Goal: Transaction & Acquisition: Purchase product/service

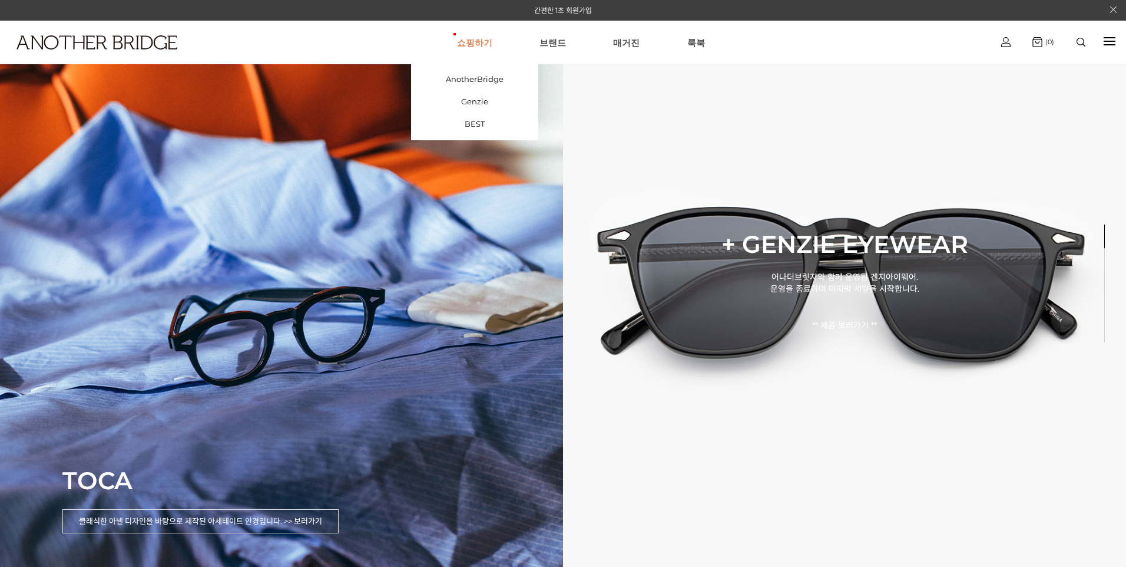
click at [485, 38] on link "쇼핑하기" at bounding box center [474, 42] width 35 height 42
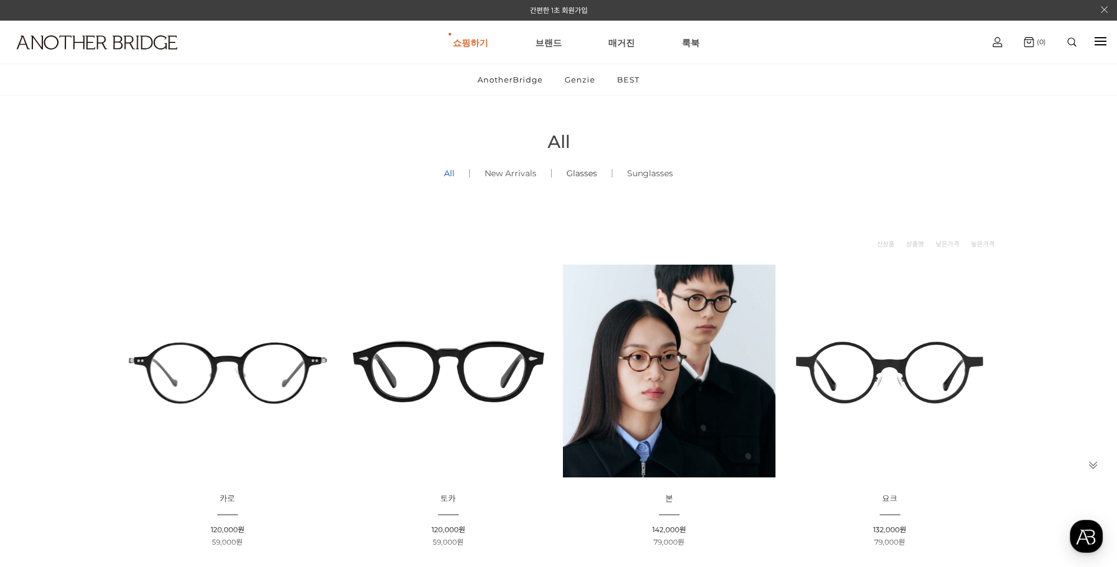
click at [593, 171] on link "Glasses ()" at bounding box center [582, 173] width 60 height 40
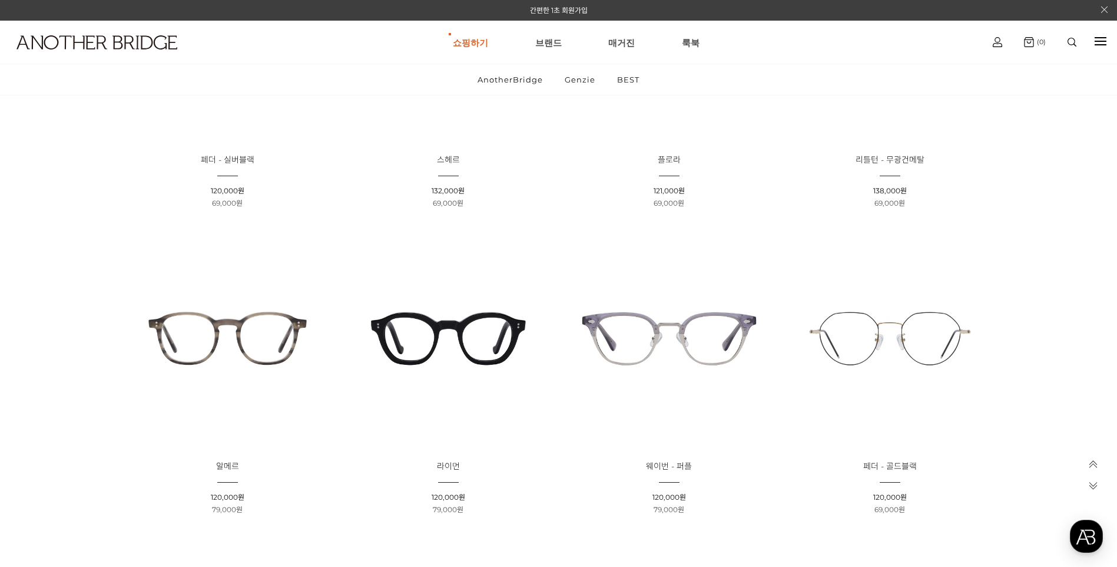
scroll to position [825, 0]
